Goal: Task Accomplishment & Management: Use online tool/utility

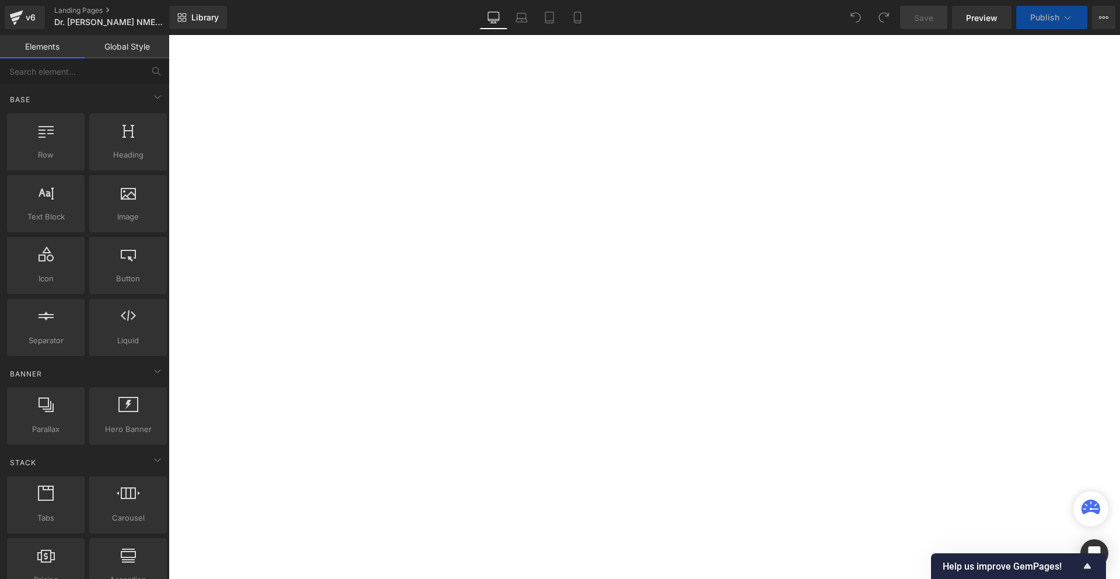
click at [721, 35] on html at bounding box center [645, 35] width 952 height 0
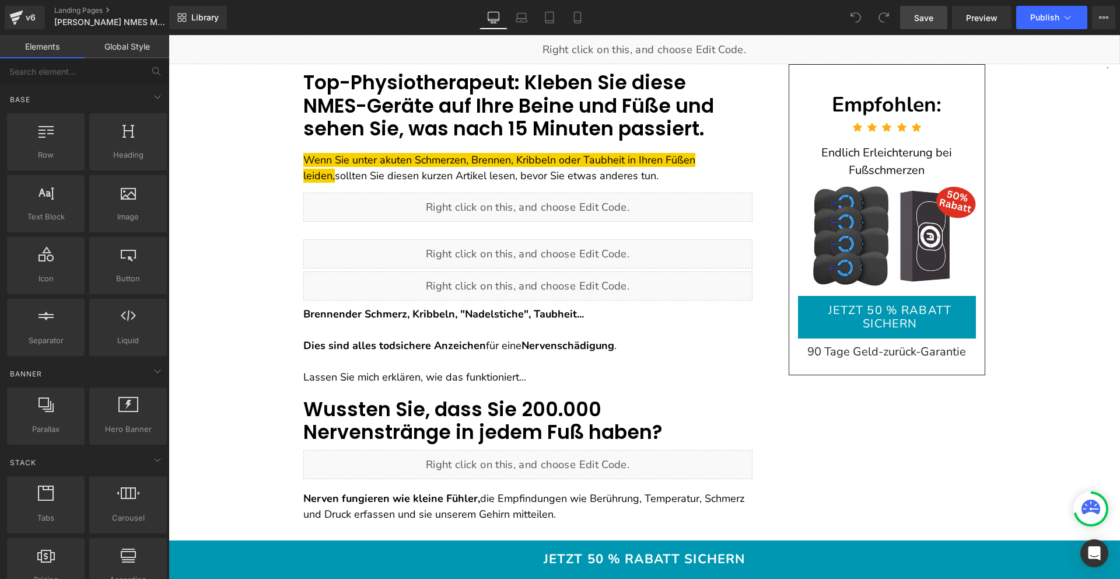
click at [934, 18] on span "Save" at bounding box center [923, 18] width 19 height 12
click at [1055, 23] on button "Publish" at bounding box center [1052, 17] width 71 height 23
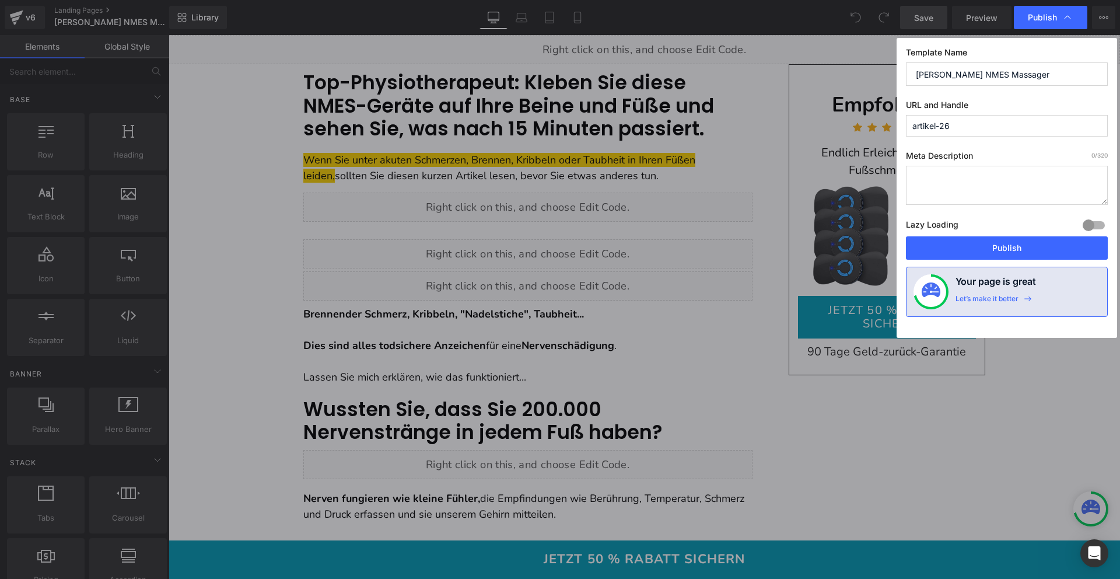
click at [973, 231] on div "Lazy Loading Build Upgrade plan to unlock" at bounding box center [1007, 226] width 202 height 19
click at [973, 239] on button "Publish" at bounding box center [1007, 247] width 202 height 23
